Goal: Information Seeking & Learning: Learn about a topic

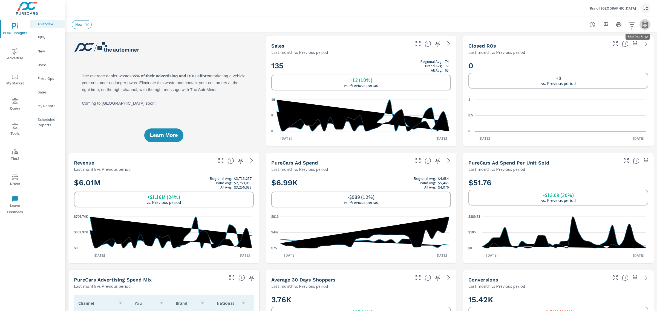
click at [641, 25] on icon "button" at bounding box center [644, 24] width 7 height 7
select select "Last month"
select select "Previous period"
click at [532, 32] on div "New" at bounding box center [361, 24] width 578 height 16
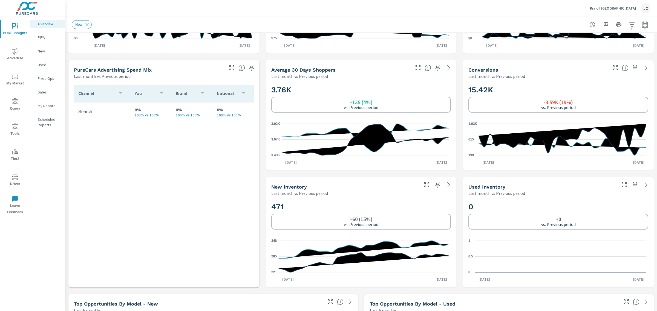
scroll to position [274, 0]
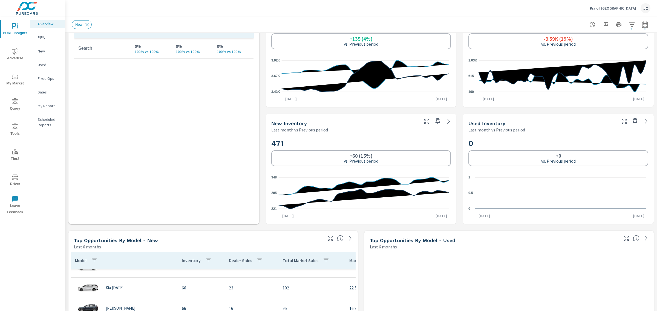
scroll to position [171, 0]
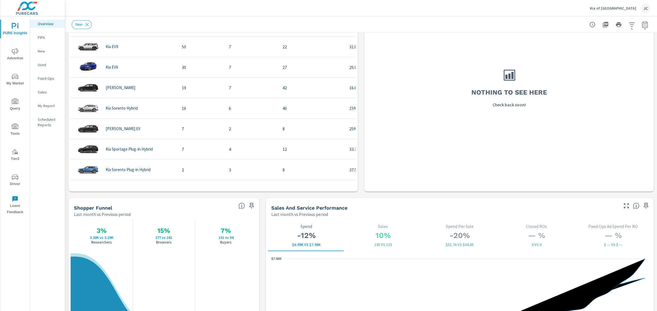
scroll to position [444, 0]
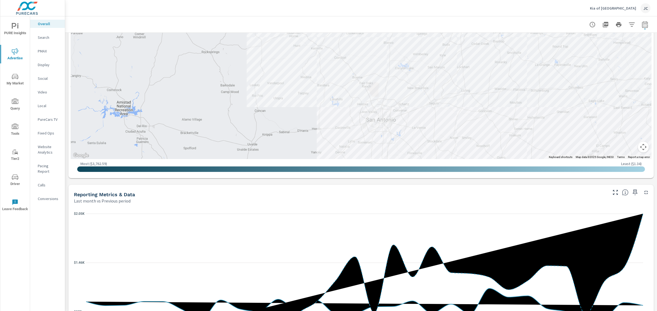
scroll to position [342, 0]
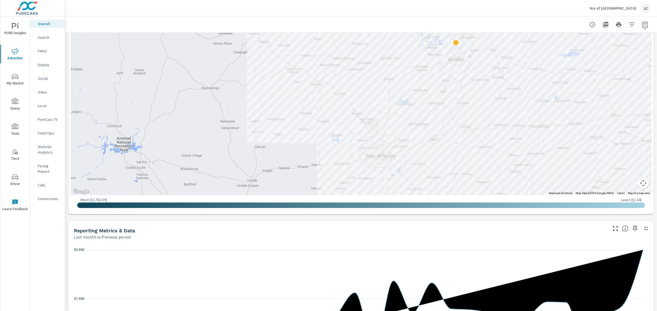
click at [651, 136] on div "Paid Media Performance Last month vs Previous period -4% $28.25K vs $29.28K Spe…" at bounding box center [361, 189] width 592 height 996
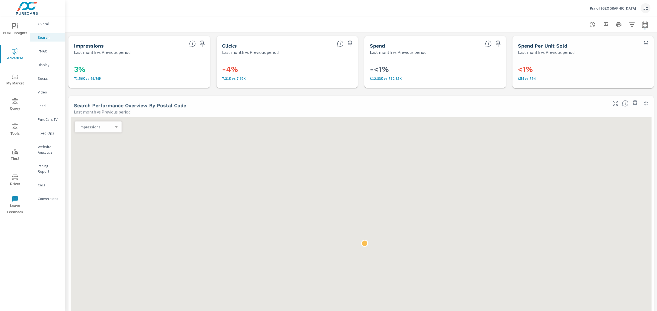
scroll to position [103, 0]
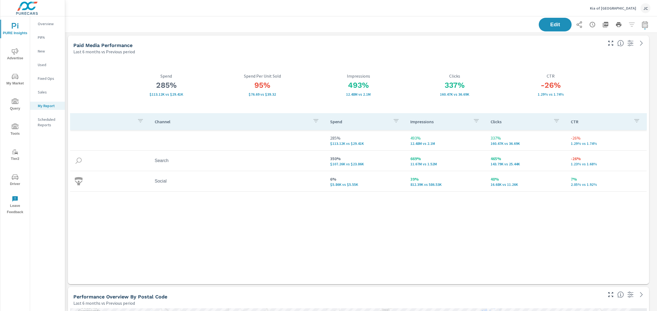
scroll to position [1524, 597]
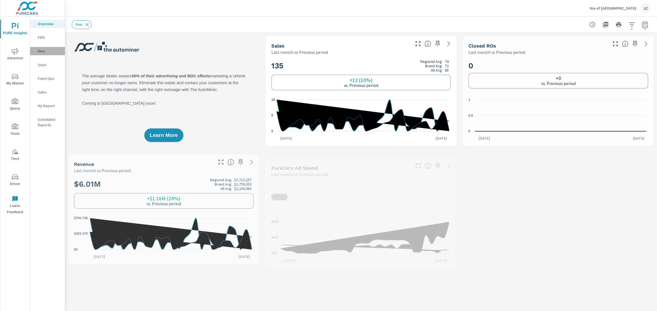
click at [42, 53] on p "New" at bounding box center [49, 50] width 23 height 5
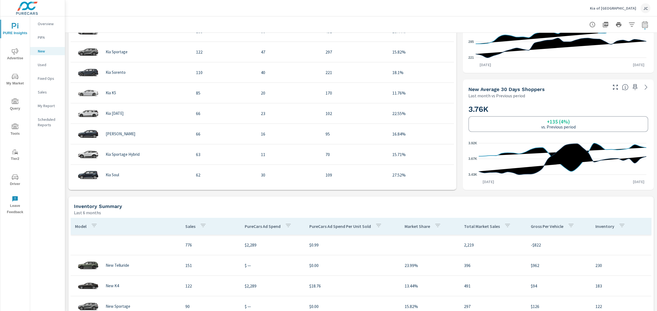
scroll to position [376, 0]
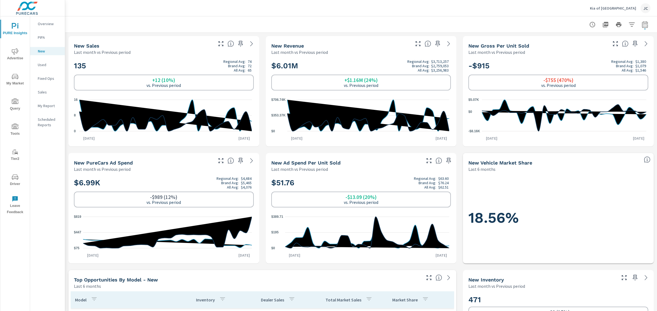
click at [158, 83] on p "vs. Previous period" at bounding box center [163, 85] width 34 height 5
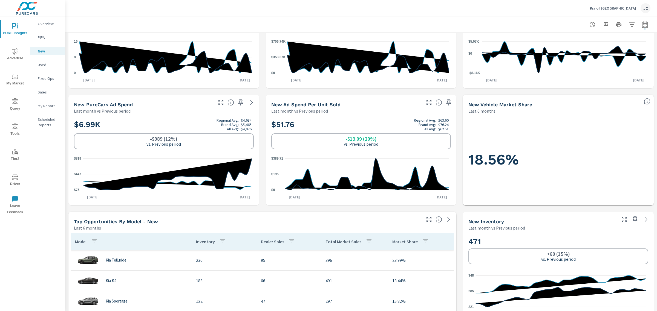
scroll to position [137, 0]
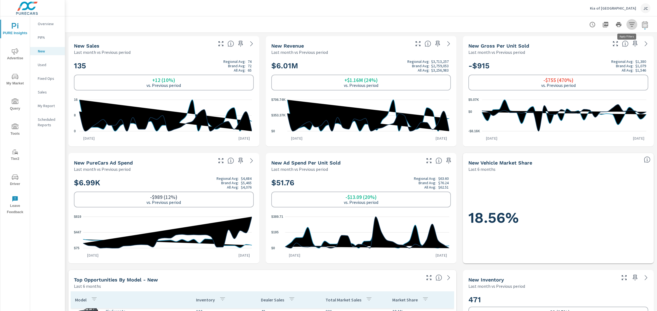
click at [628, 23] on icon "button" at bounding box center [631, 24] width 7 height 7
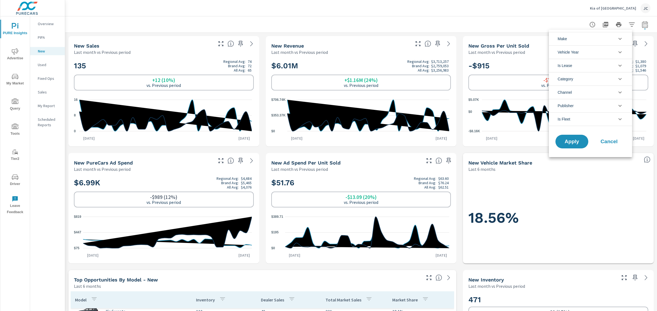
click at [607, 81] on li "Category" at bounding box center [590, 78] width 83 height 13
click at [589, 24] on div at bounding box center [328, 155] width 657 height 311
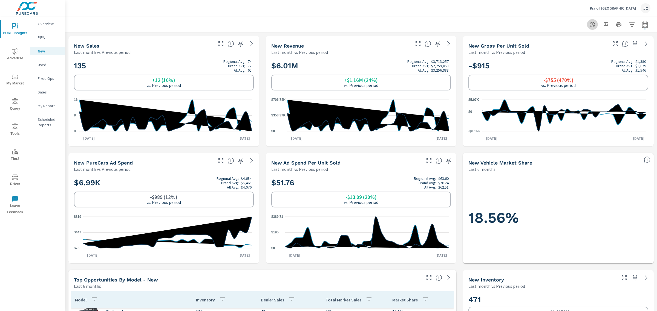
click at [589, 24] on icon "button" at bounding box center [592, 24] width 7 height 7
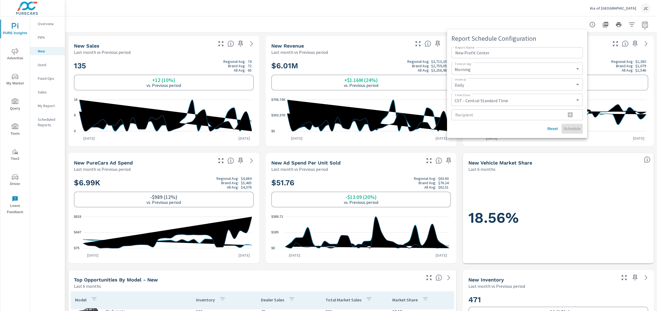
click at [466, 18] on div at bounding box center [328, 155] width 657 height 311
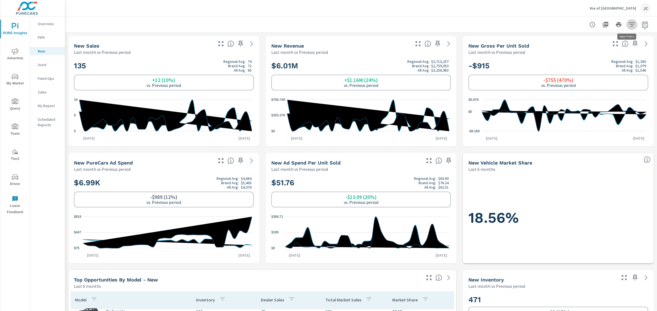
click at [629, 24] on icon "button" at bounding box center [631, 24] width 7 height 7
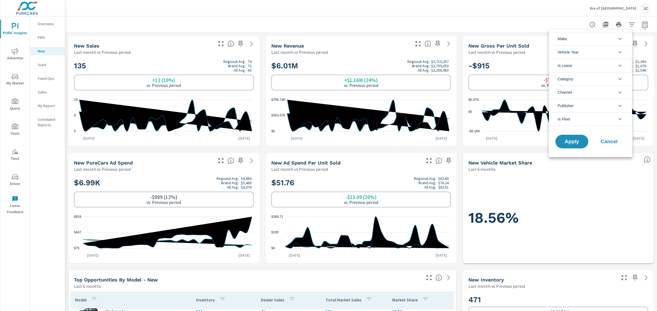
click at [251, 43] on div at bounding box center [328, 155] width 657 height 311
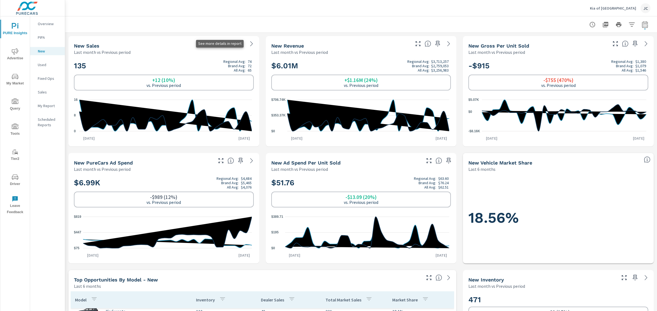
click at [248, 43] on icon at bounding box center [251, 43] width 7 height 7
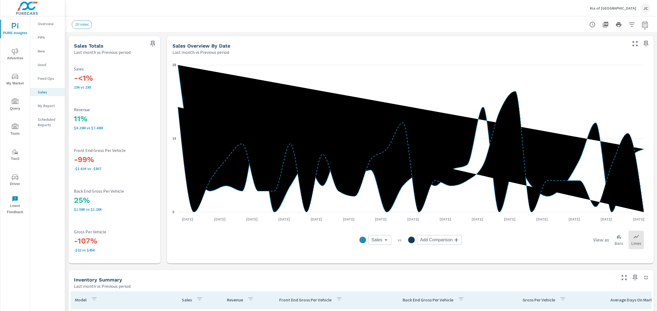
click at [641, 27] on icon "button" at bounding box center [644, 24] width 7 height 7
select select "Last month"
select select "Previous period"
click at [630, 69] on icon "button" at bounding box center [632, 71] width 7 height 7
click at [593, 73] on button "Apply" at bounding box center [584, 77] width 34 height 14
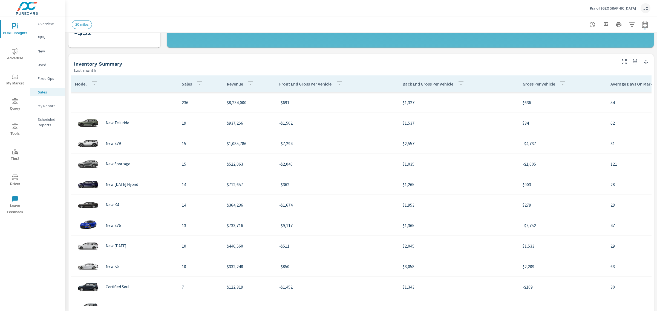
scroll to position [170, 0]
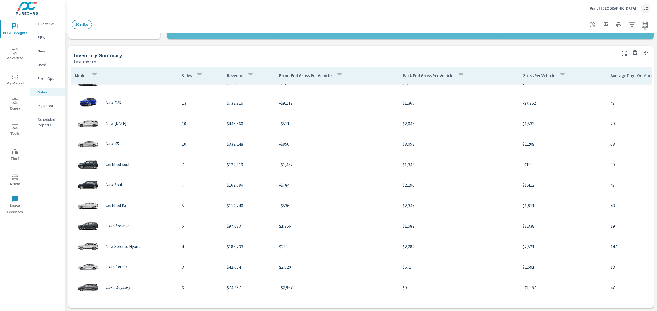
scroll to position [137, 0]
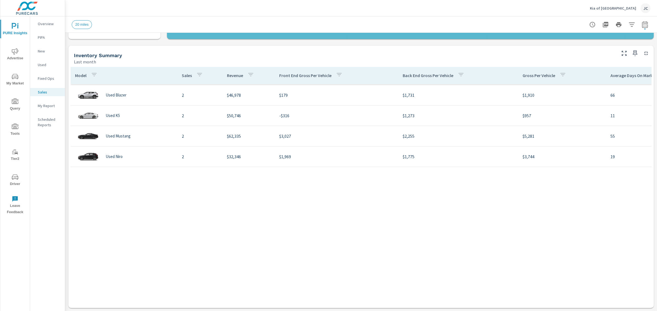
scroll to position [171, 0]
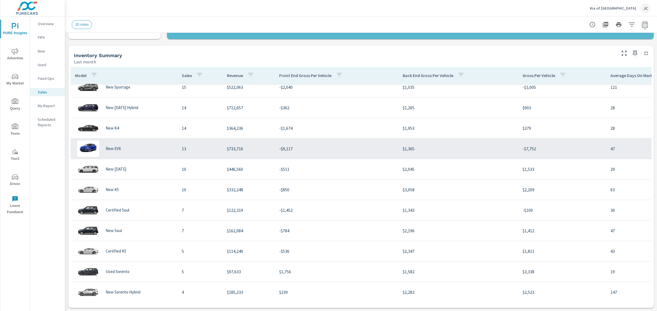
scroll to position [103, 0]
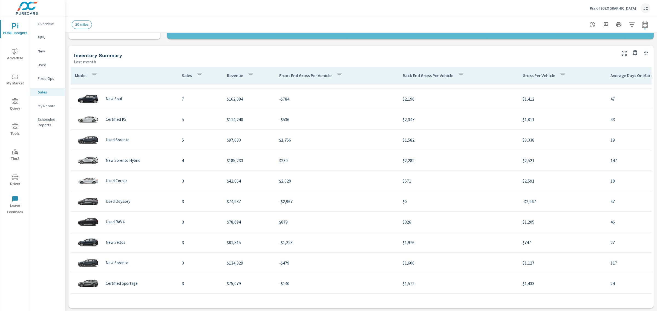
scroll to position [239, 0]
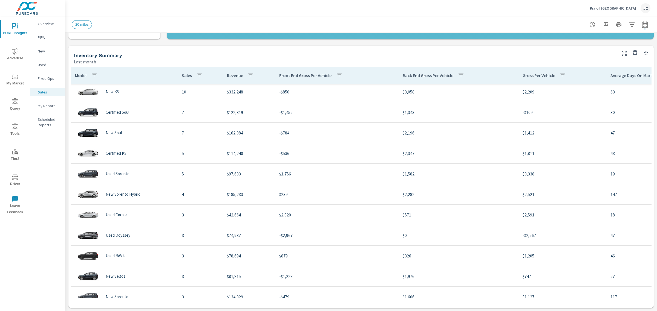
scroll to position [45, 0]
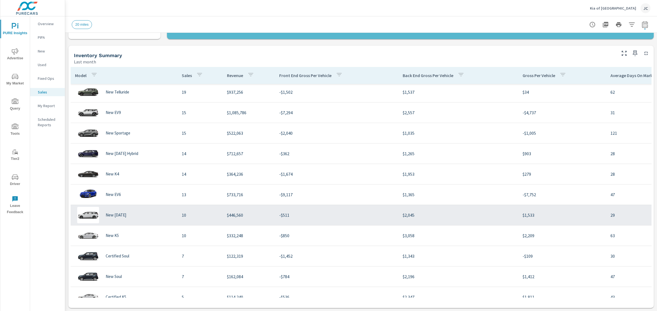
scroll to position [68, 0]
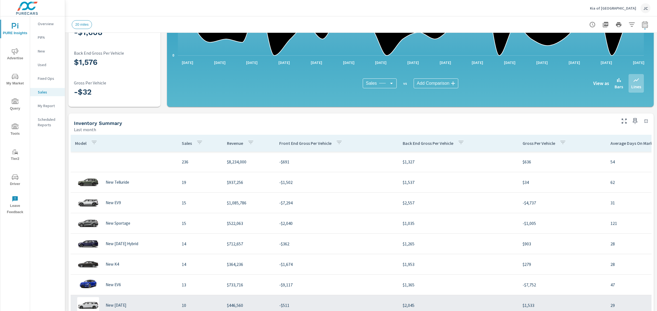
scroll to position [102, 0]
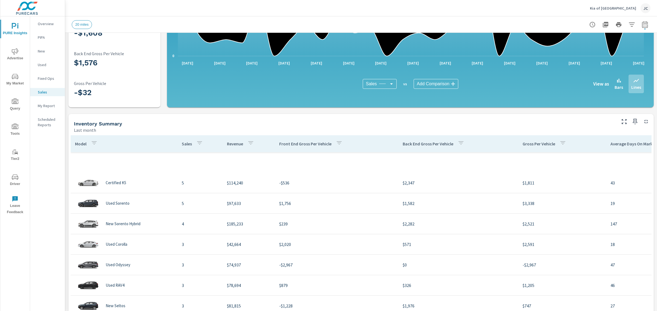
scroll to position [342, 0]
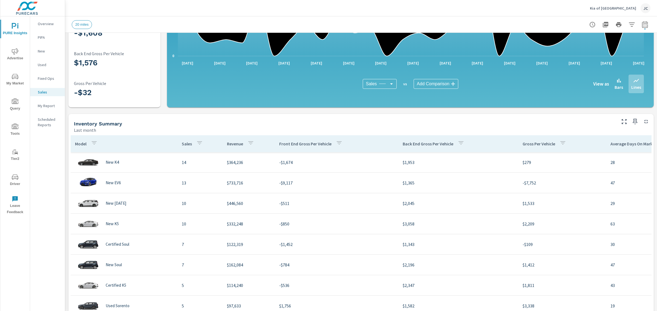
scroll to position [10, 0]
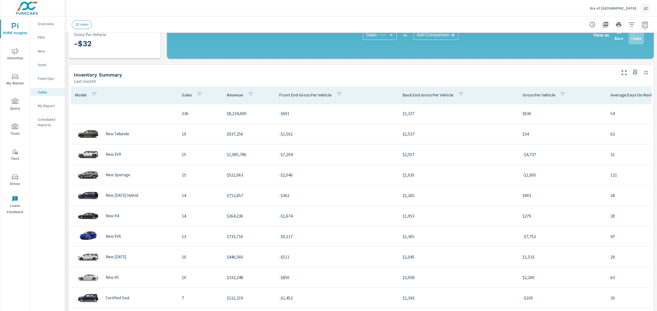
scroll to position [170, 0]
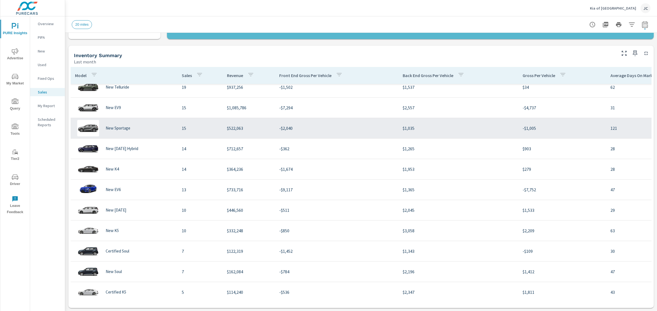
scroll to position [137, 0]
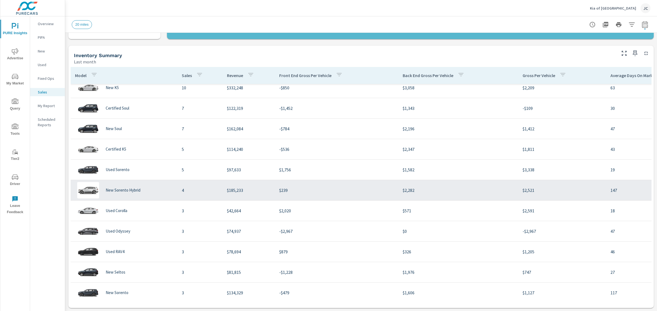
scroll to position [171, 0]
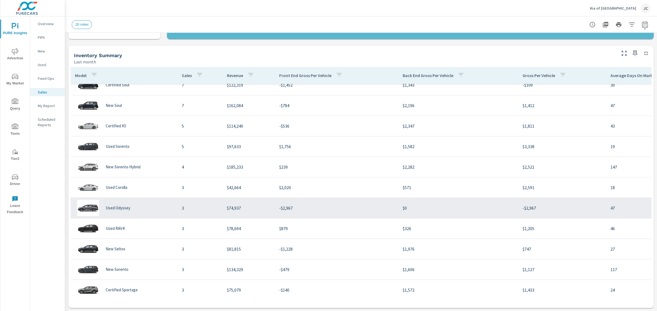
scroll to position [205, 0]
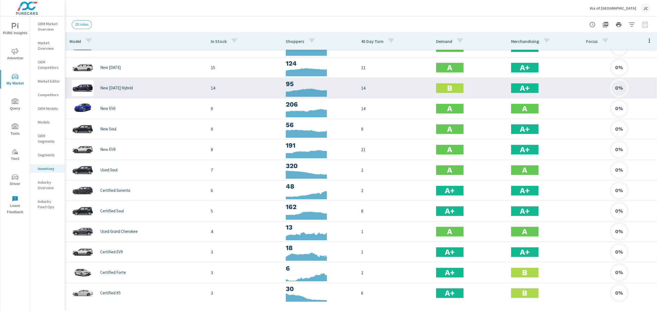
scroll to position [137, 0]
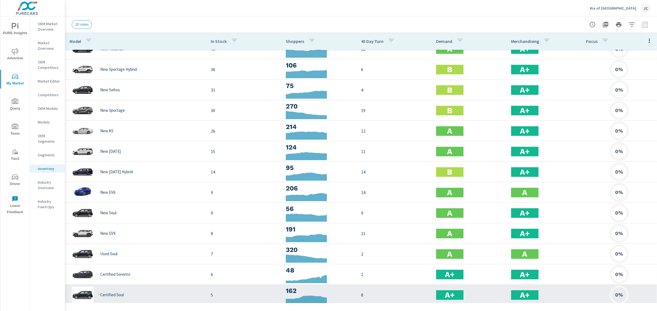
scroll to position [34, 0]
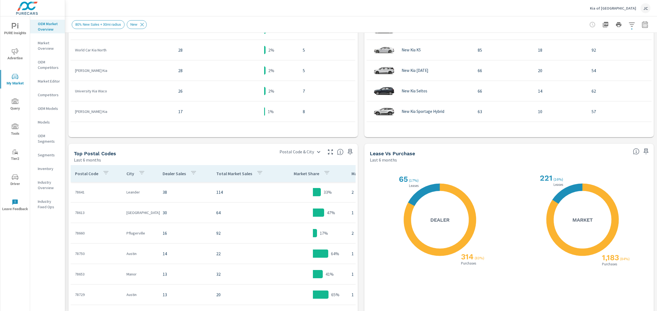
scroll to position [439, 0]
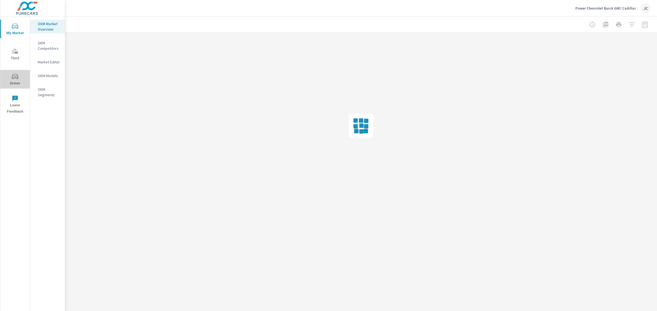
click at [11, 81] on span "Driver" at bounding box center [15, 79] width 26 height 13
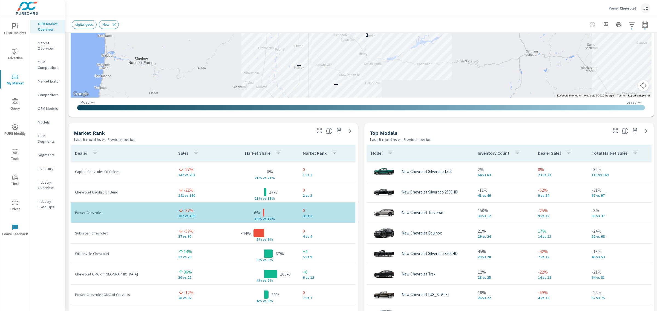
scroll to position [310, 0]
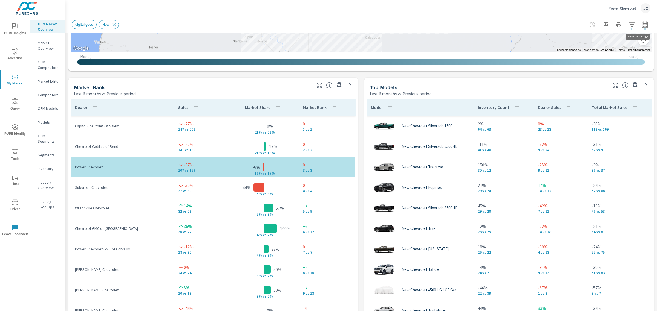
click at [268, 21] on icon "button" at bounding box center [644, 24] width 7 height 7
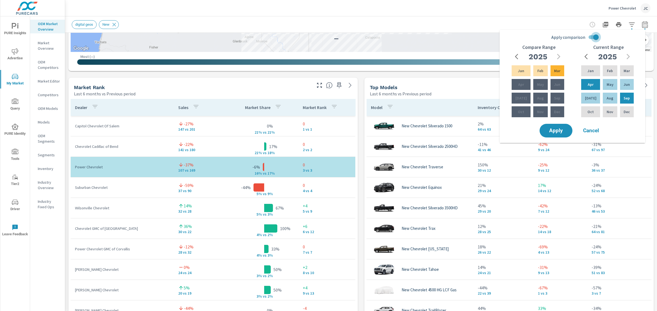
click at [268, 35] on input "Apply comparison" at bounding box center [595, 37] width 31 height 10
checkbox input "false"
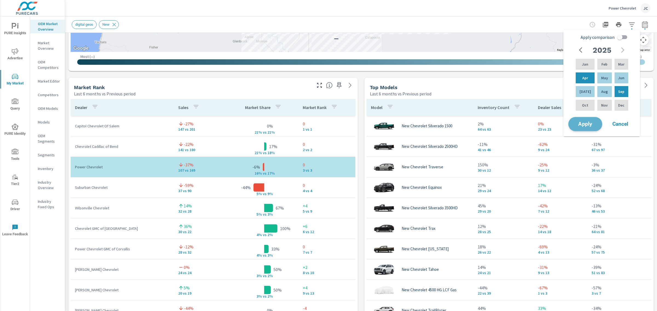
click at [268, 125] on span "Apply" at bounding box center [585, 124] width 22 height 5
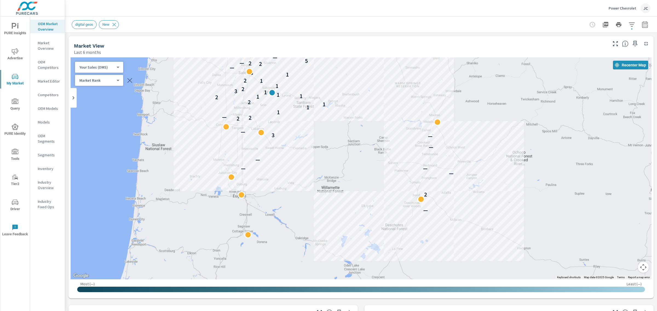
drag, startPoint x: 471, startPoint y: 166, endPoint x: 359, endPoint y: 79, distance: 142.5
click at [268, 79] on div "— 2 — — — — — — 3 — 2 2 — 1 1 1 2 2 1 1 1 1 3 2 1 1 2 1 3 — 2 2 — 5 — 1 2" at bounding box center [361, 168] width 581 height 222
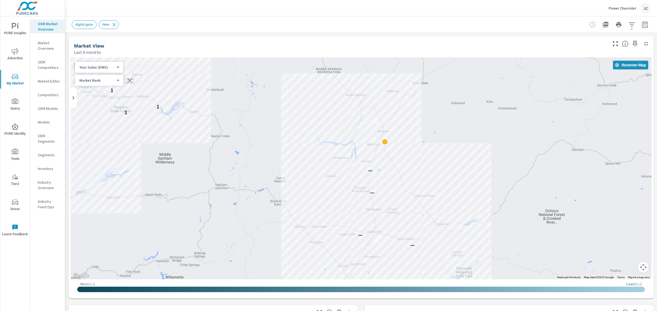
drag, startPoint x: 436, startPoint y: 153, endPoint x: 449, endPoint y: 194, distance: 42.7
click at [268, 161] on div "— 2 — — — — — — 3 — 2 2 — 1 1 1 2 2 1 1 1 1 3 2 1 1 2 1 3 — 2 2 — 5 — 1 1 —" at bounding box center [361, 168] width 581 height 222
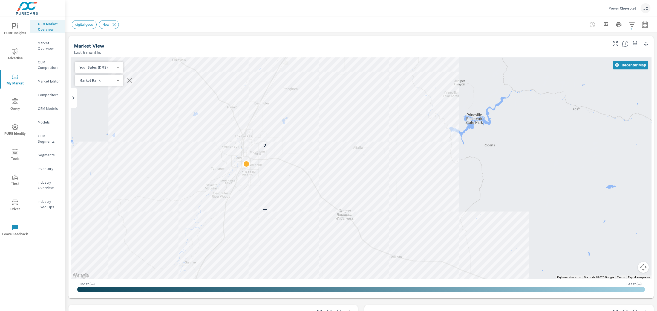
drag, startPoint x: 449, startPoint y: 194, endPoint x: 448, endPoint y: -42, distance: 235.3
click at [268, 0] on html "PURE Insights Advertise My Market Query PURE Identity Tools Tier2 Driver Leave …" at bounding box center [328, 155] width 657 height 311
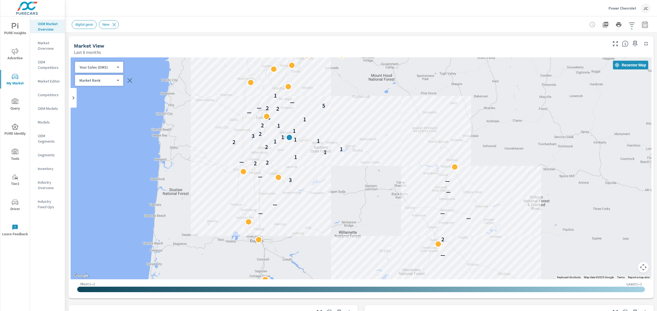
drag, startPoint x: 494, startPoint y: 95, endPoint x: 499, endPoint y: 170, distance: 74.8
click at [268, 161] on div "— 2 — — — — — — 3 — 2 2 — 1 1 1 2 2 1 1 1 1 3 2 1 1 2 1 3 — 2 2 — 5 — 1 2" at bounding box center [361, 168] width 581 height 222
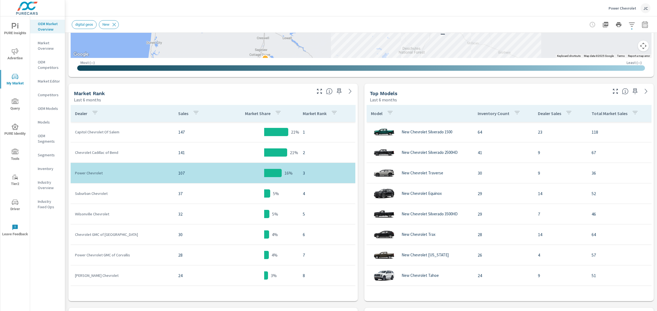
scroll to position [257, 0]
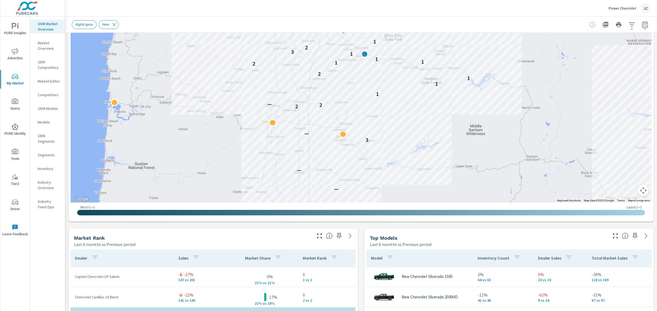
scroll to position [160, 0]
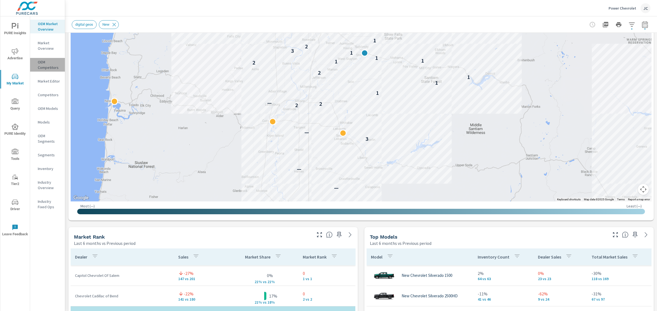
click at [44, 64] on p "OEM Competitors" at bounding box center [49, 64] width 23 height 11
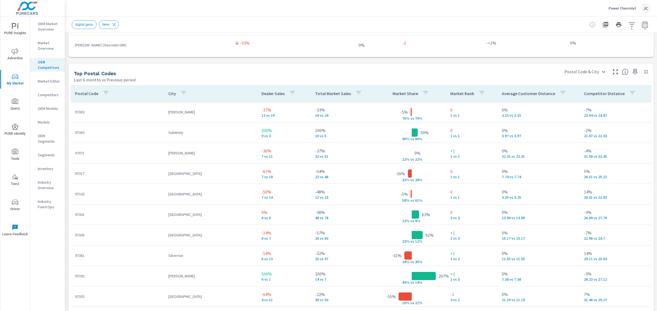
scroll to position [658, 0]
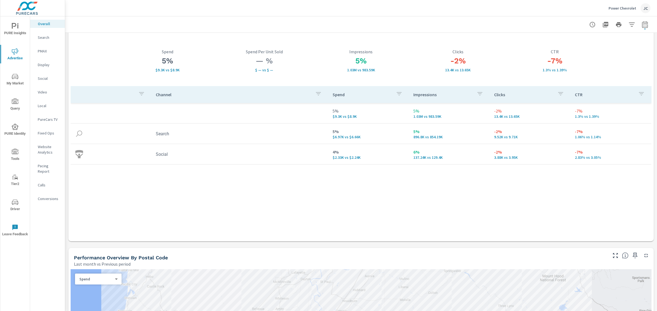
scroll to position [34, 0]
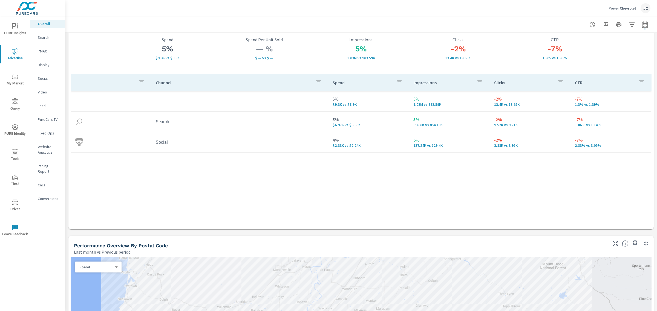
click at [14, 51] on icon "nav menu" at bounding box center [15, 51] width 7 height 7
click at [14, 54] on icon "nav menu" at bounding box center [15, 51] width 7 height 6
click at [58, 21] on p "Overall" at bounding box center [49, 23] width 23 height 5
click at [44, 25] on p "Overall" at bounding box center [49, 23] width 23 height 5
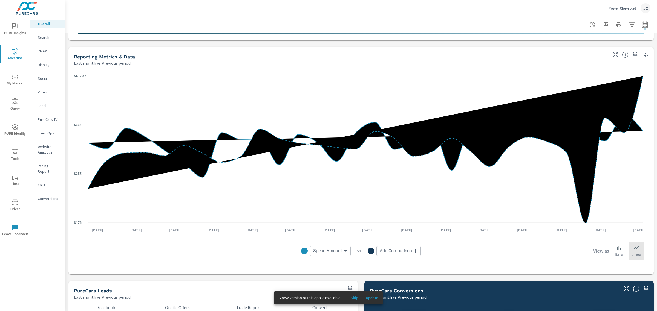
scroll to position [591, 0]
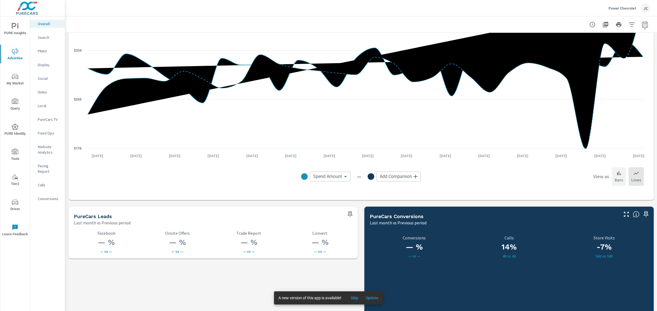
click at [268, 161] on icon at bounding box center [618, 173] width 7 height 7
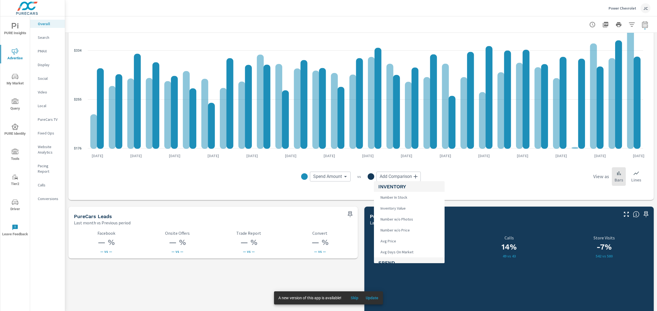
click at [268, 161] on body "PURE Insights Advertise My Market Query PURE Identity Tools Tier2 Driver Leave …" at bounding box center [328, 155] width 657 height 311
click at [268, 161] on span "Actions" at bounding box center [386, 215] width 16 height 8
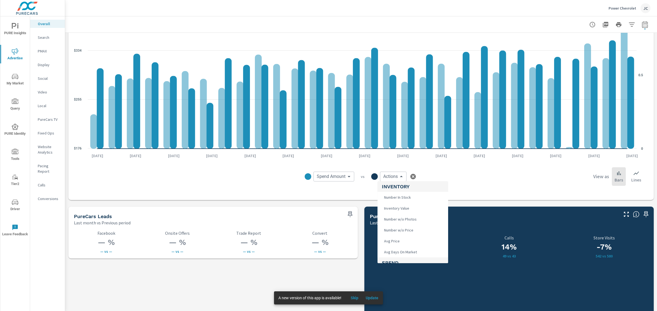
click at [268, 161] on body "PURE Insights Advertise My Market Query PURE Identity Tools Tier2 Driver Leave …" at bounding box center [328, 155] width 657 height 311
click at [268, 161] on li "Total Conversions" at bounding box center [412, 227] width 71 height 11
type input "Total Conversions"
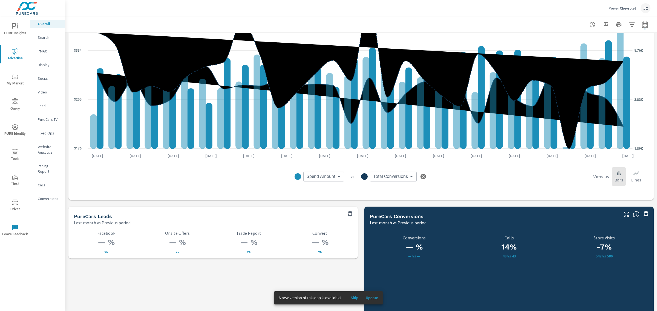
click at [268, 161] on p "Bars" at bounding box center [618, 180] width 8 height 7
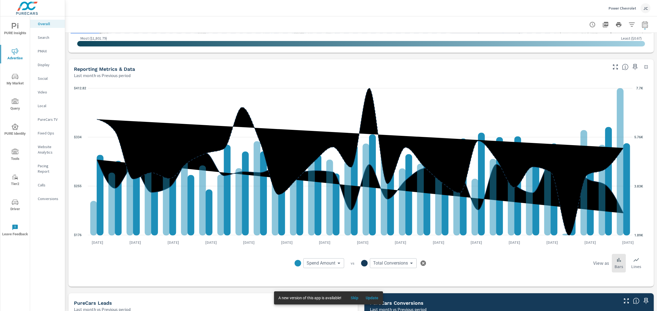
scroll to position [496, 0]
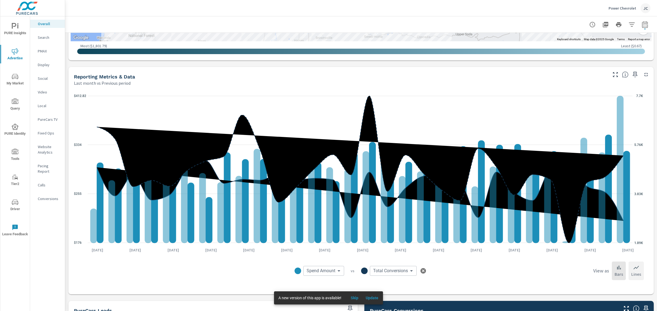
click at [268, 161] on div "Lines" at bounding box center [635, 271] width 15 height 19
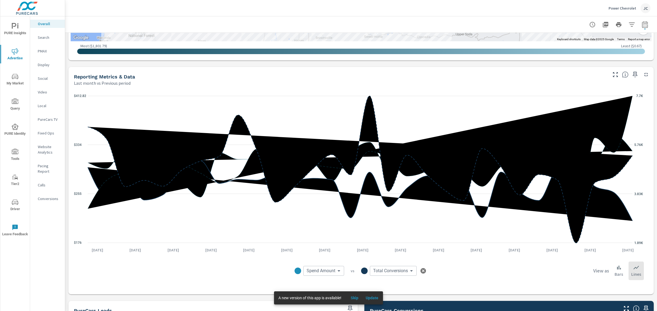
click at [268, 161] on body "PURE Insights Advertise My Market Query PURE Identity Tools Tier2 Driver Leave …" at bounding box center [328, 155] width 657 height 311
click at [268, 161] on div at bounding box center [328, 155] width 657 height 311
click at [268, 161] on button "button" at bounding box center [423, 271] width 9 height 9
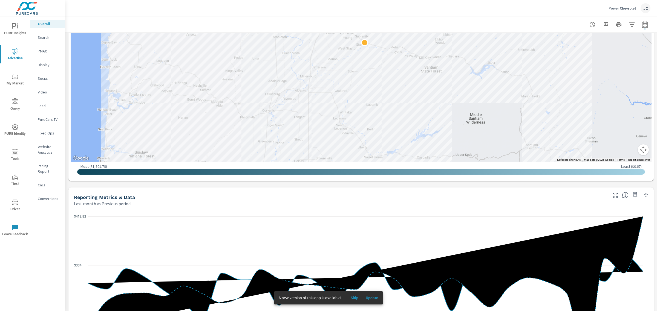
scroll to position [376, 0]
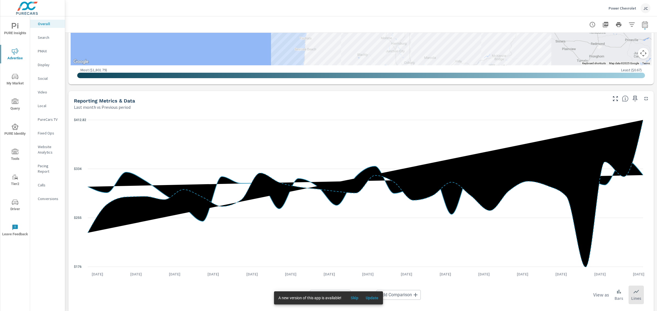
scroll to position [479, 0]
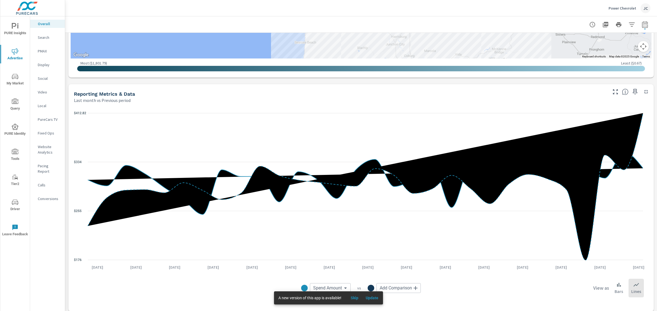
click at [268, 161] on span "Skip" at bounding box center [354, 298] width 13 height 5
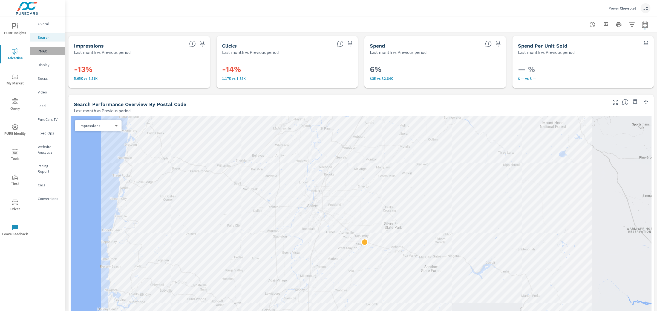
click at [37, 50] on div "PMAX" at bounding box center [47, 51] width 35 height 8
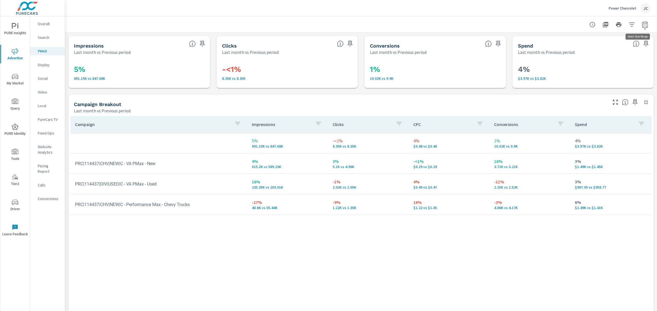
click at [268, 24] on icon "button" at bounding box center [644, 24] width 7 height 7
select select "Last month"
select select "Previous period"
click at [268, 161] on div "Campaign Impressions Clicks CPC Conversions Spend 5% 891.15K vs 847.68K -<1% 8.…" at bounding box center [361, 214] width 581 height 196
click at [268, 25] on icon "button" at bounding box center [644, 24] width 7 height 7
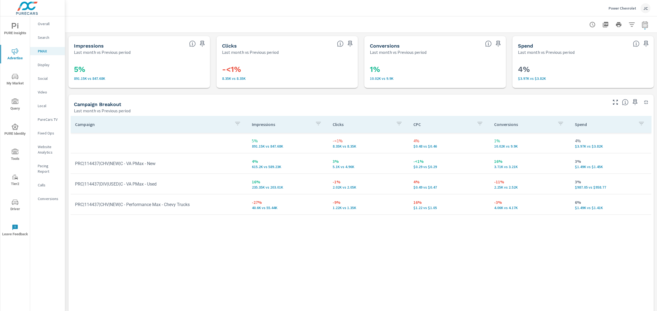
select select "Last month"
select select "Previous period"
click at [268, 72] on select "Custom Previous period Previous month Previous year" at bounding box center [595, 71] width 55 height 11
click at [268, 99] on div "Campaign Breakout Last month vs Previous period" at bounding box center [338, 104] width 540 height 19
click at [268, 26] on icon "button" at bounding box center [645, 24] width 6 height 7
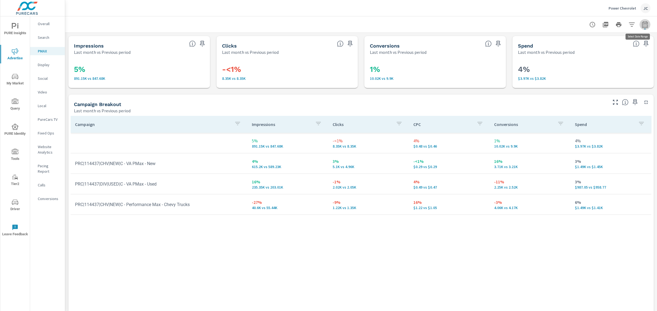
select select "Last month"
select select "Previous period"
click at [268, 94] on span "Cancel" at bounding box center [619, 92] width 22 height 5
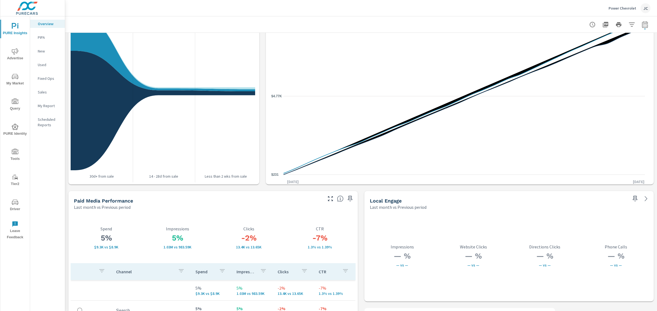
scroll to position [892, 0]
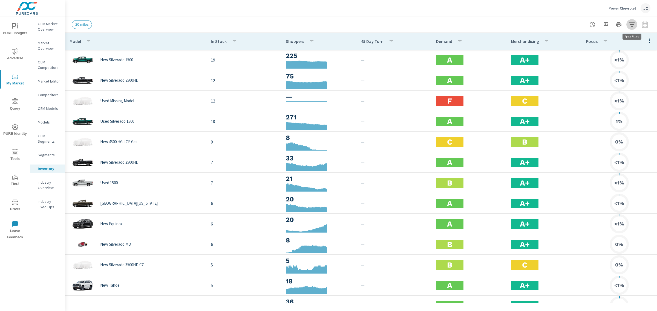
click at [268, 25] on icon "button" at bounding box center [631, 24] width 7 height 7
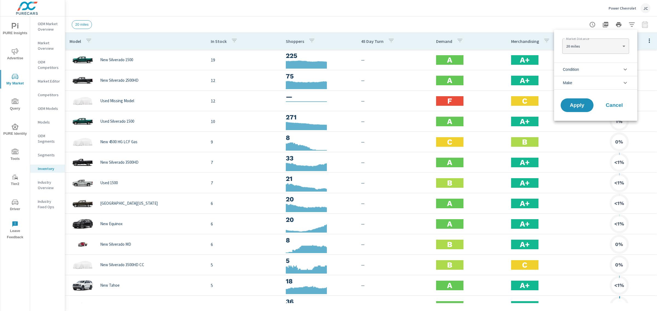
click at [268, 72] on icon "filter options" at bounding box center [625, 69] width 7 height 7
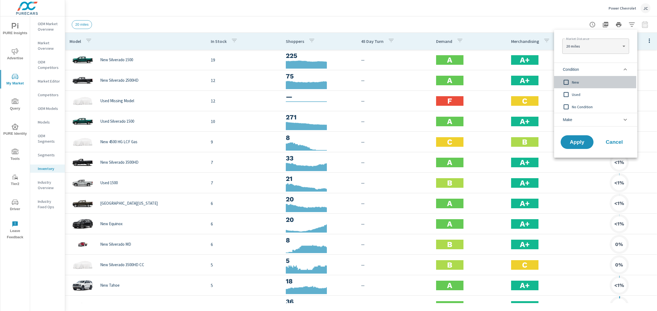
click at [268, 81] on input "filter options" at bounding box center [565, 82] width 11 height 11
click at [268, 140] on span "Apply" at bounding box center [577, 142] width 22 height 5
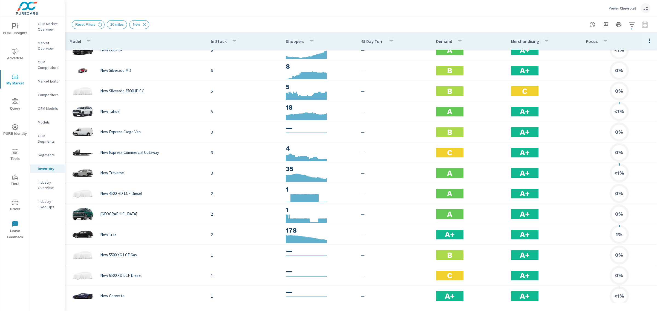
scroll to position [116, 0]
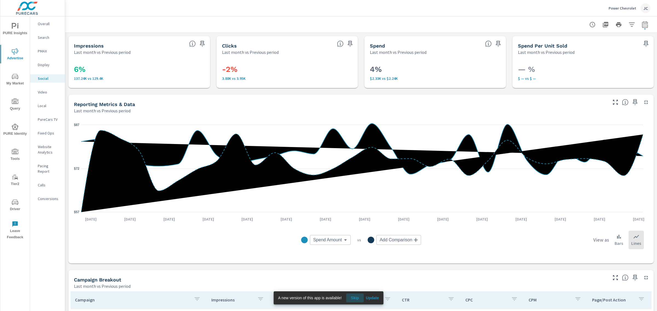
click at [268, 161] on span "Skip" at bounding box center [354, 298] width 13 height 5
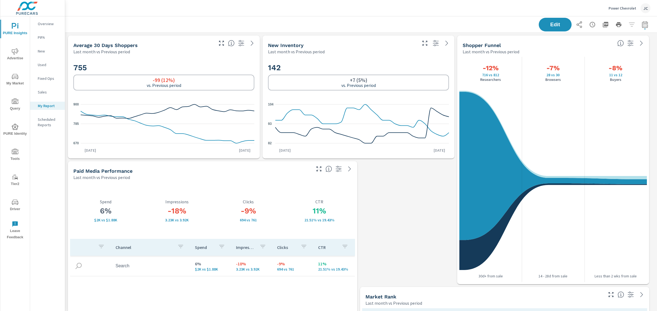
scroll to position [21, 0]
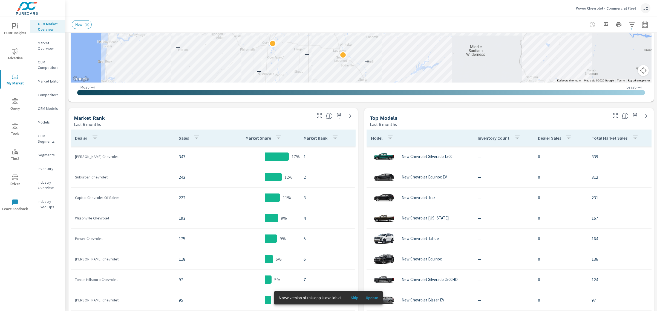
scroll to position [236, 0]
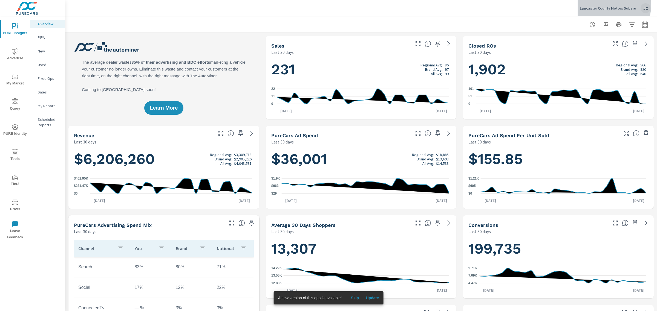
click at [597, 6] on p "Lancaster County Motors Subaru" at bounding box center [608, 8] width 56 height 5
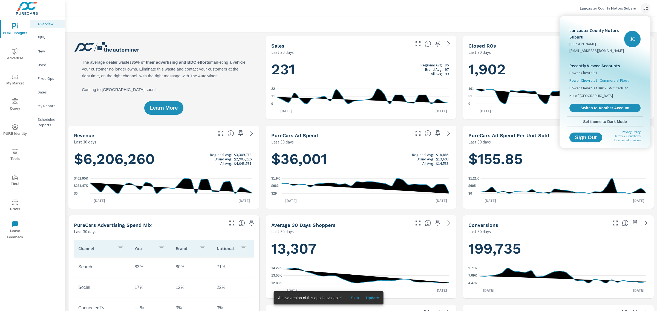
scroll to position [226, 0]
click at [597, 107] on span "Switch to Another Account" at bounding box center [604, 108] width 67 height 5
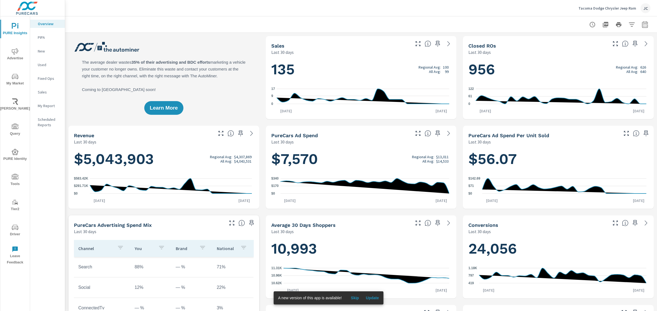
scroll to position [123, 0]
drag, startPoint x: 6, startPoint y: 223, endPoint x: 4, endPoint y: 221, distance: 3.3
click at [4, 221] on button "Driver" at bounding box center [15, 230] width 30 height 19
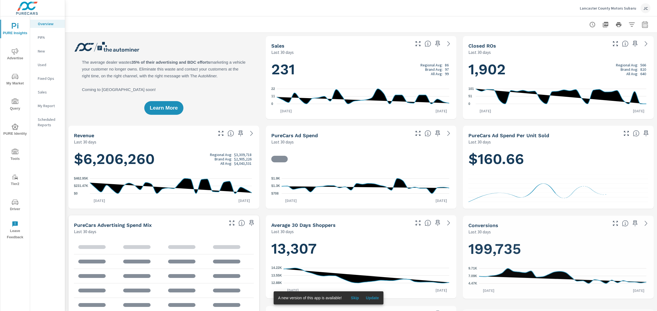
scroll to position [226, 0]
click at [18, 207] on span "Driver" at bounding box center [15, 205] width 26 height 13
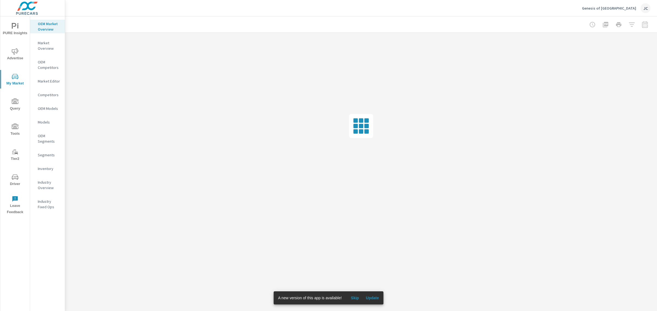
click at [268, 161] on span "Skip" at bounding box center [354, 298] width 13 height 5
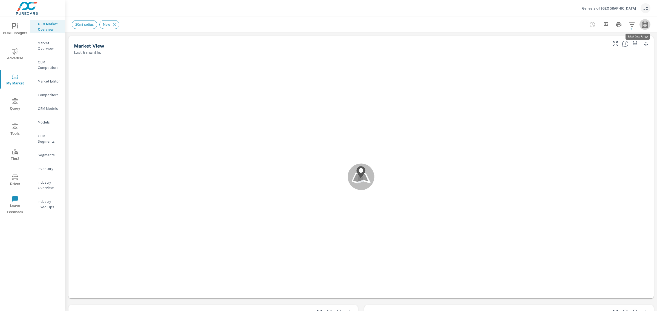
click at [268, 25] on icon "button" at bounding box center [644, 24] width 7 height 7
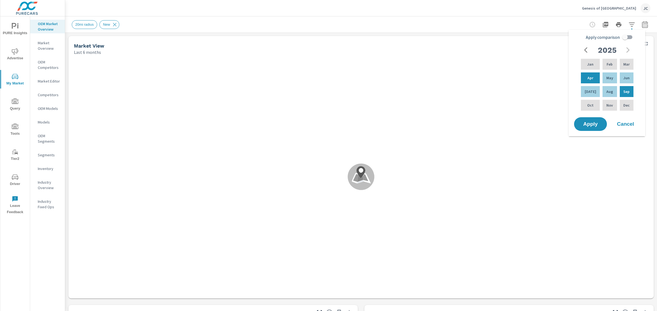
click at [268, 36] on input "Apply comparison" at bounding box center [624, 37] width 31 height 10
checkbox input "true"
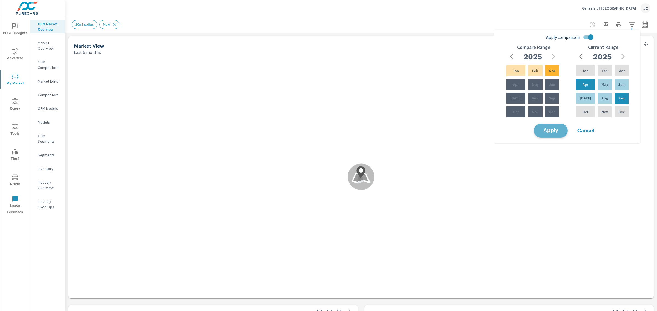
click at [268, 130] on button "Apply" at bounding box center [551, 131] width 34 height 14
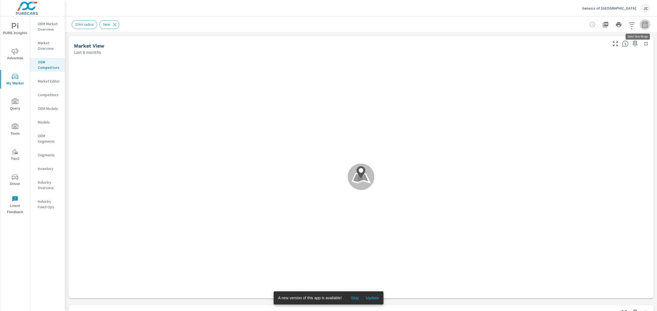
click at [268, 25] on icon "button" at bounding box center [644, 24] width 7 height 7
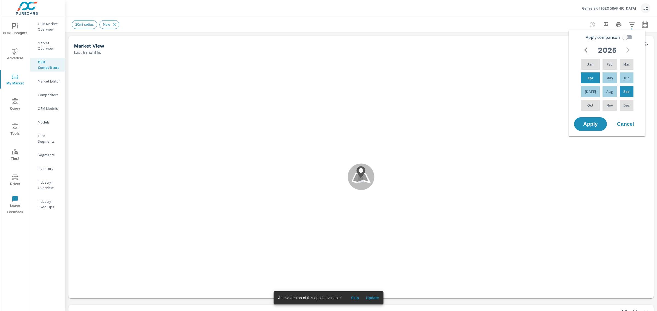
click at [268, 39] on input "Apply comparison" at bounding box center [624, 37] width 31 height 10
checkbox input "true"
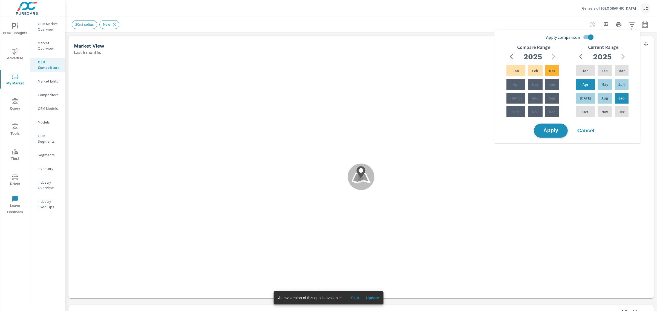
click at [268, 132] on span "Apply" at bounding box center [550, 130] width 22 height 5
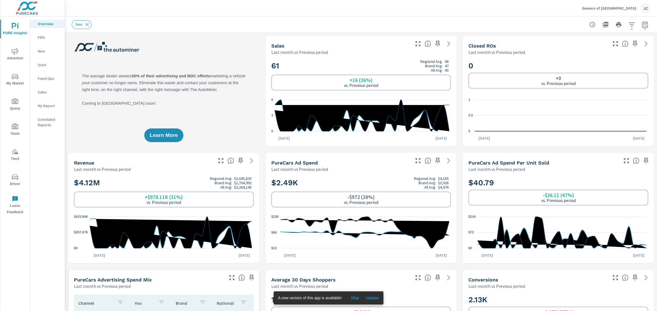
click at [268, 161] on span "Skip" at bounding box center [354, 298] width 13 height 5
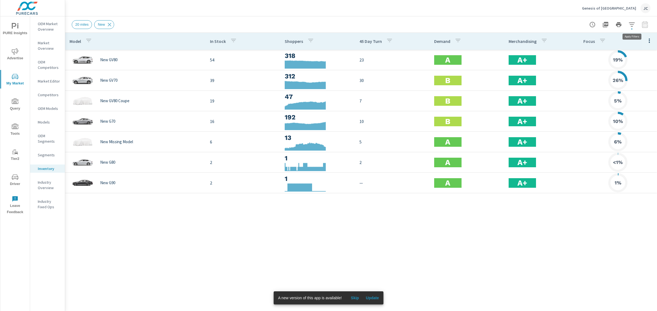
click at [268, 22] on icon "button" at bounding box center [632, 24] width 6 height 4
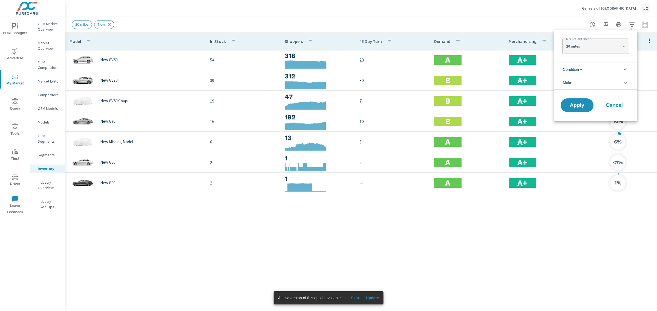
click at [268, 73] on li "Condition" at bounding box center [595, 69] width 83 height 13
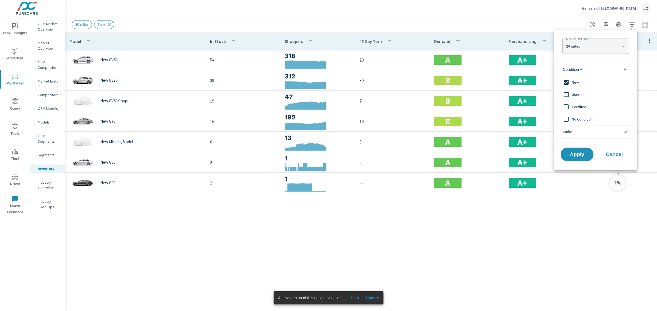
click at [268, 161] on div at bounding box center [328, 155] width 657 height 311
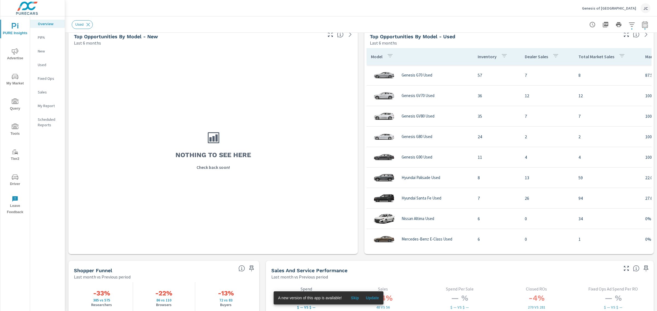
scroll to position [479, 0]
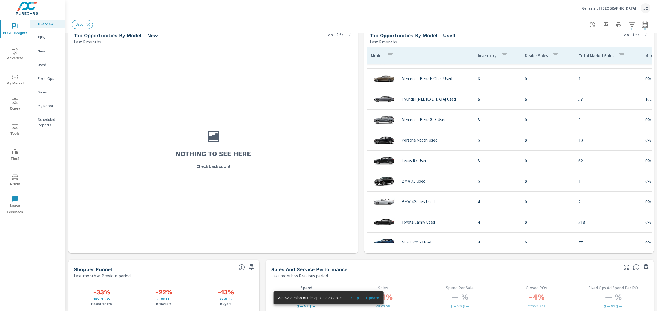
scroll to position [171, 0]
